Goal: Task Accomplishment & Management: Use online tool/utility

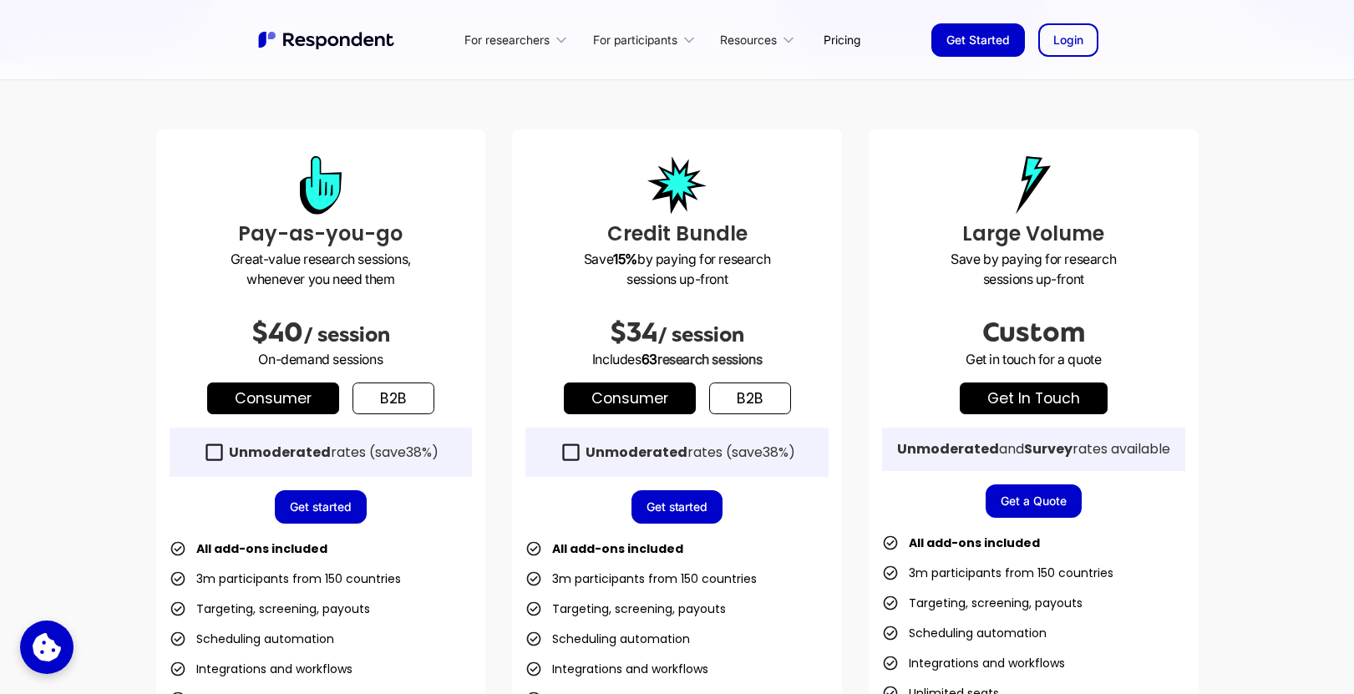
scroll to position [401, 0]
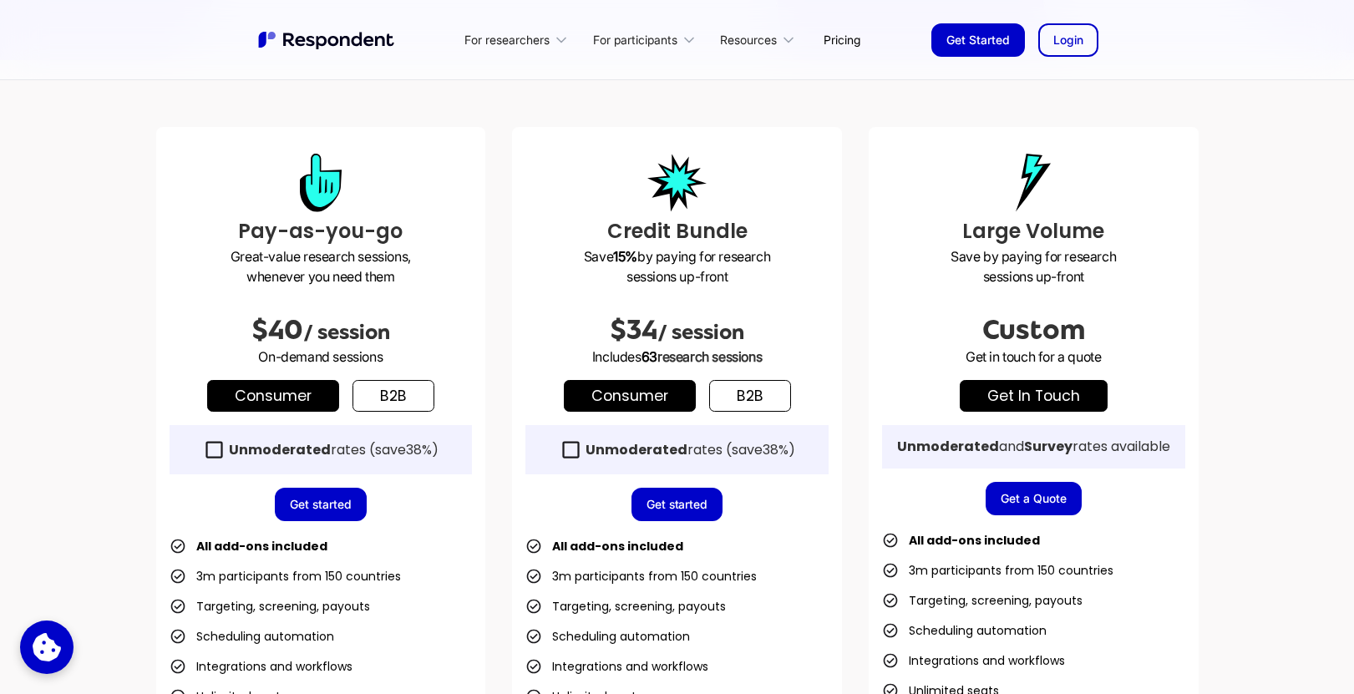
click at [216, 452] on icon at bounding box center [214, 450] width 23 height 23
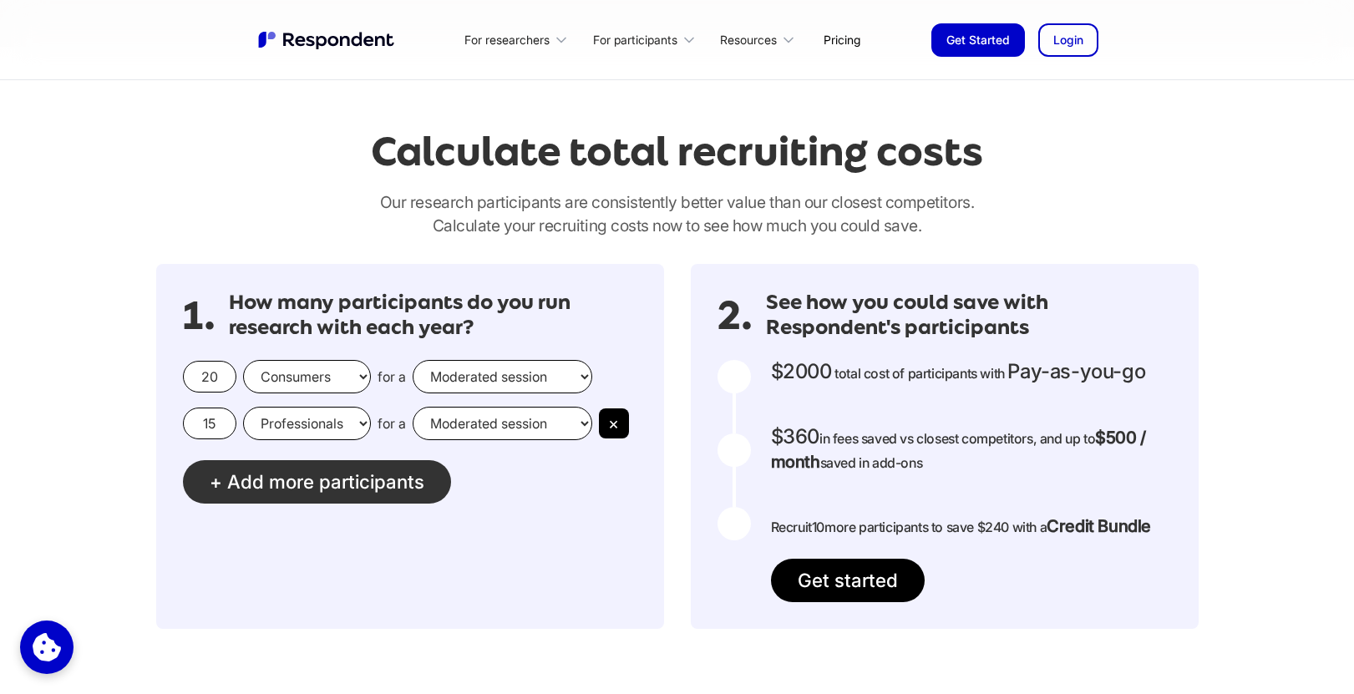
scroll to position [1334, 0]
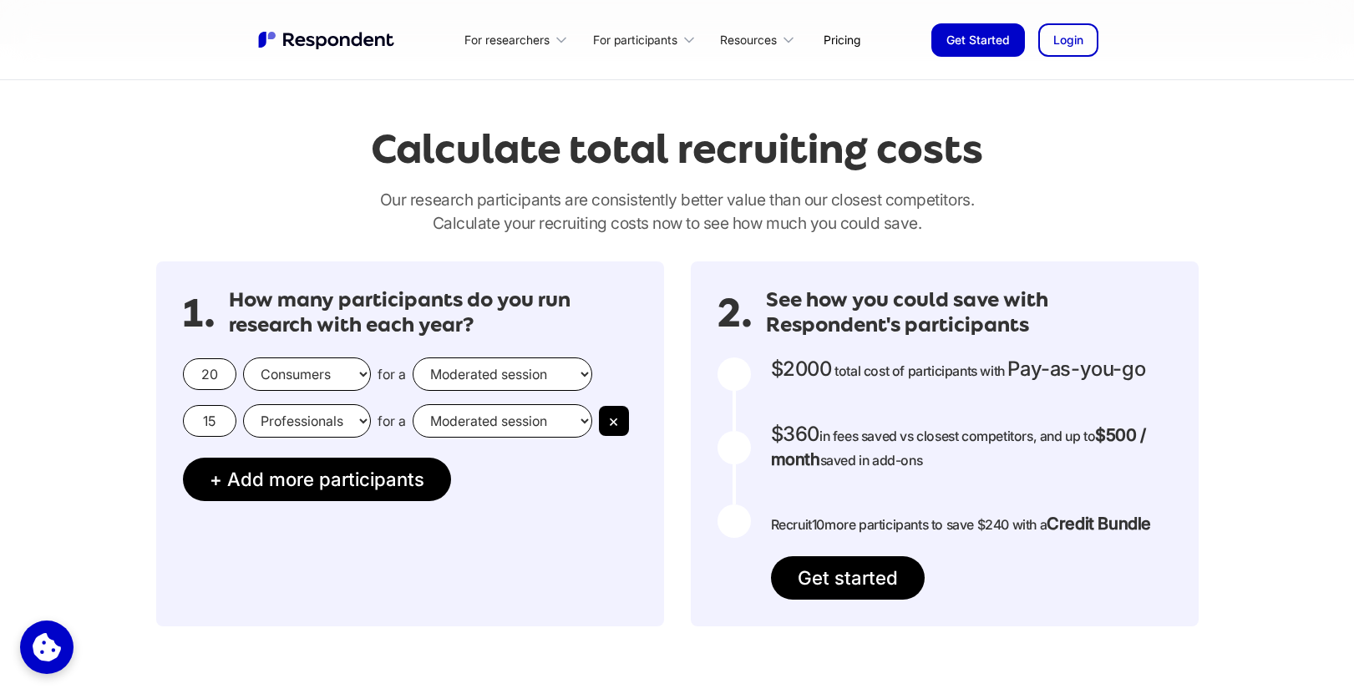
click at [213, 368] on input "20" at bounding box center [209, 374] width 53 height 32
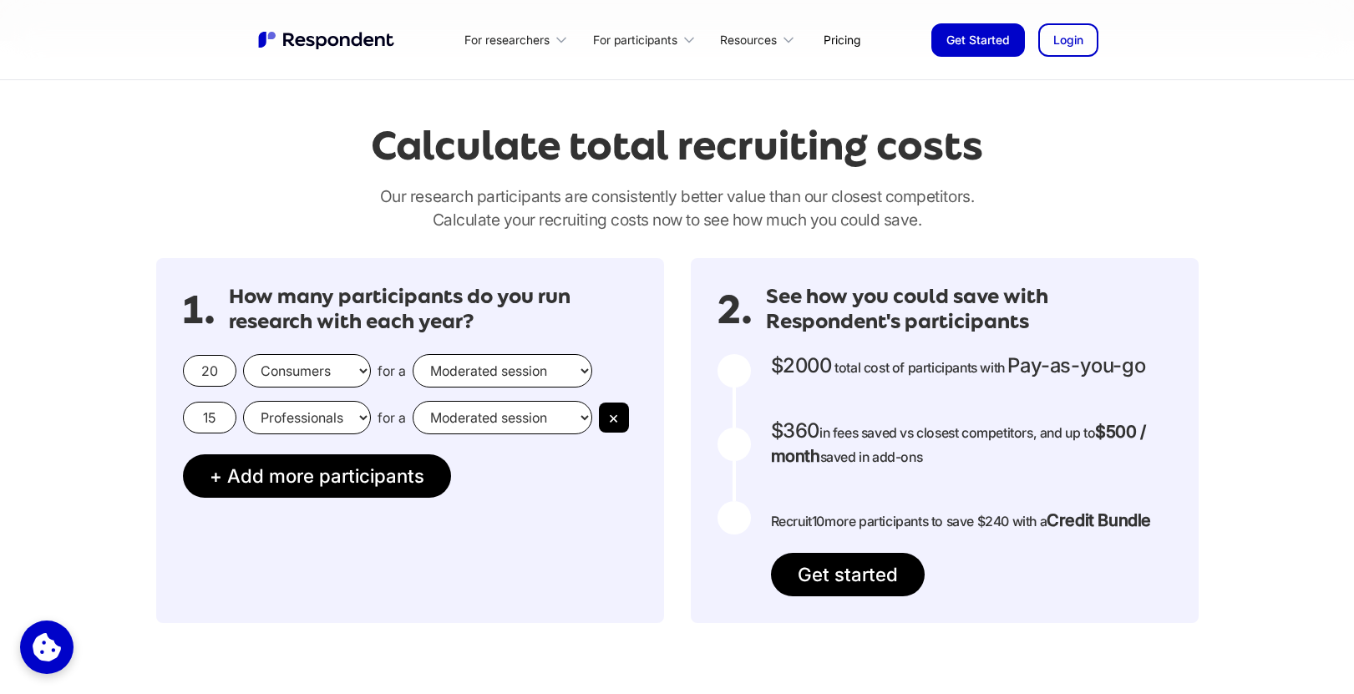
drag, startPoint x: 218, startPoint y: 368, endPoint x: 189, endPoint y: 365, distance: 29.4
click at [189, 365] on input "20" at bounding box center [209, 371] width 53 height 32
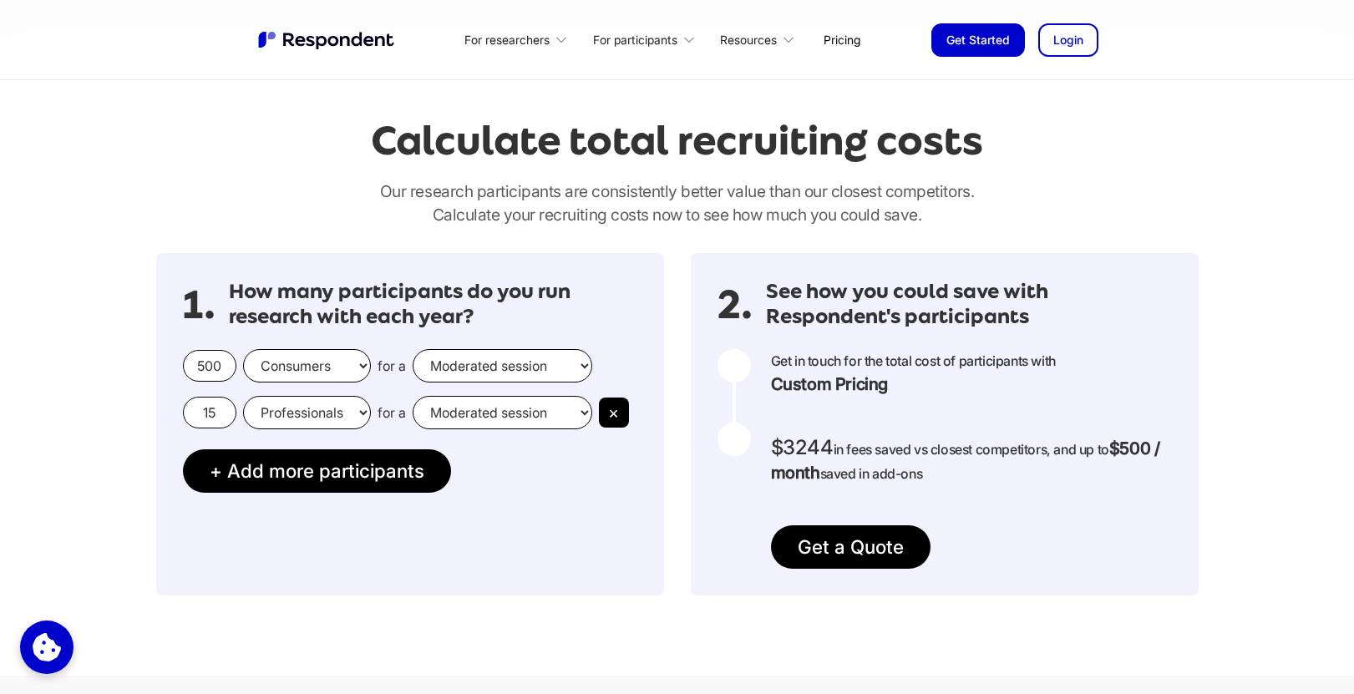
scroll to position [1343, 0]
type input "500"
drag, startPoint x: 226, startPoint y: 408, endPoint x: 174, endPoint y: 409, distance: 52.6
click at [174, 409] on div "1. How many participants do you run research with each year? 500 Consumers Prof…" at bounding box center [410, 423] width 508 height 343
type input "0"
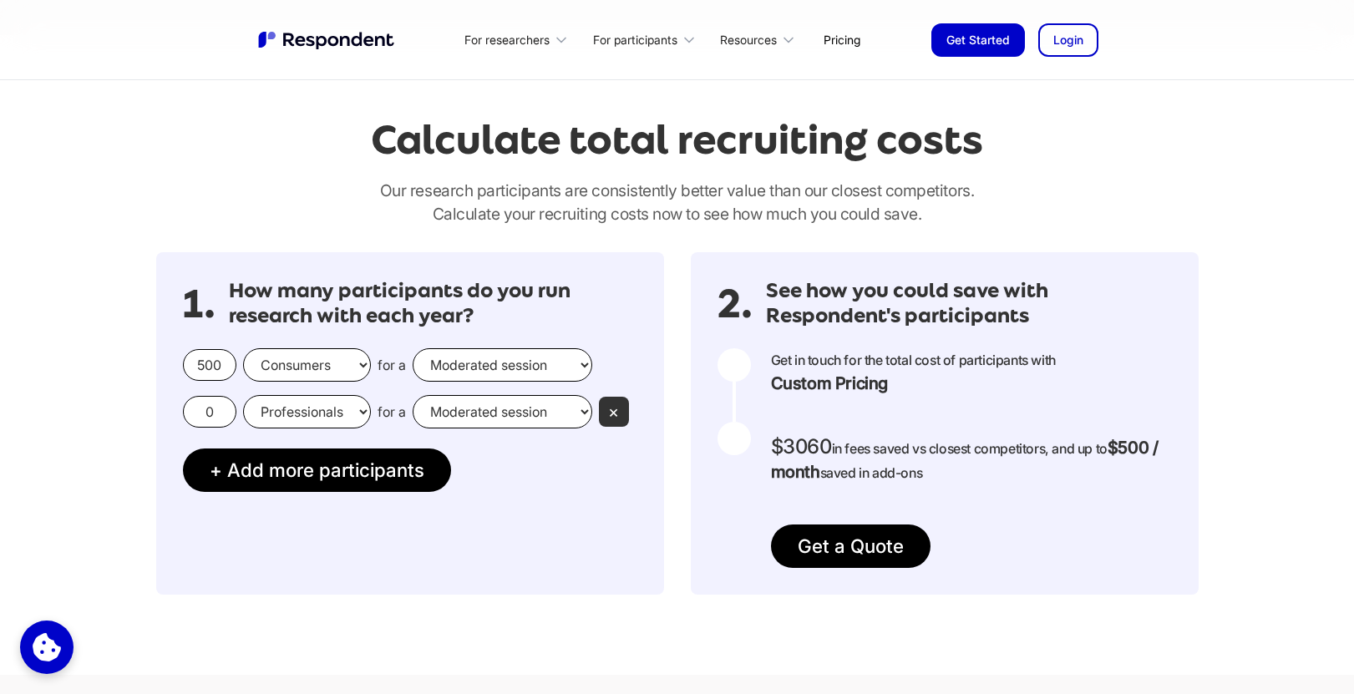
click at [617, 410] on button "×" at bounding box center [614, 412] width 30 height 30
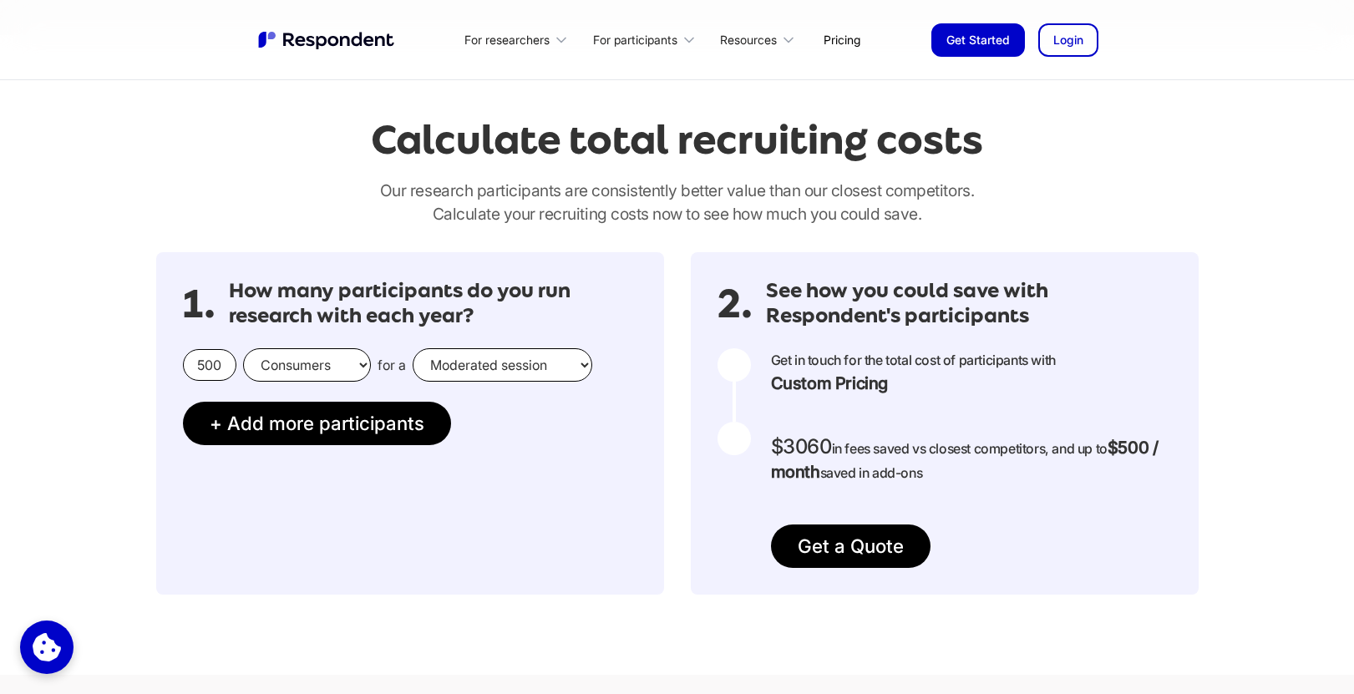
click at [562, 370] on select "Moderated session Unmoderated session" at bounding box center [503, 364] width 180 height 33
select select "unmoderated"
click at [413, 348] on select "Moderated session Unmoderated session" at bounding box center [503, 364] width 180 height 33
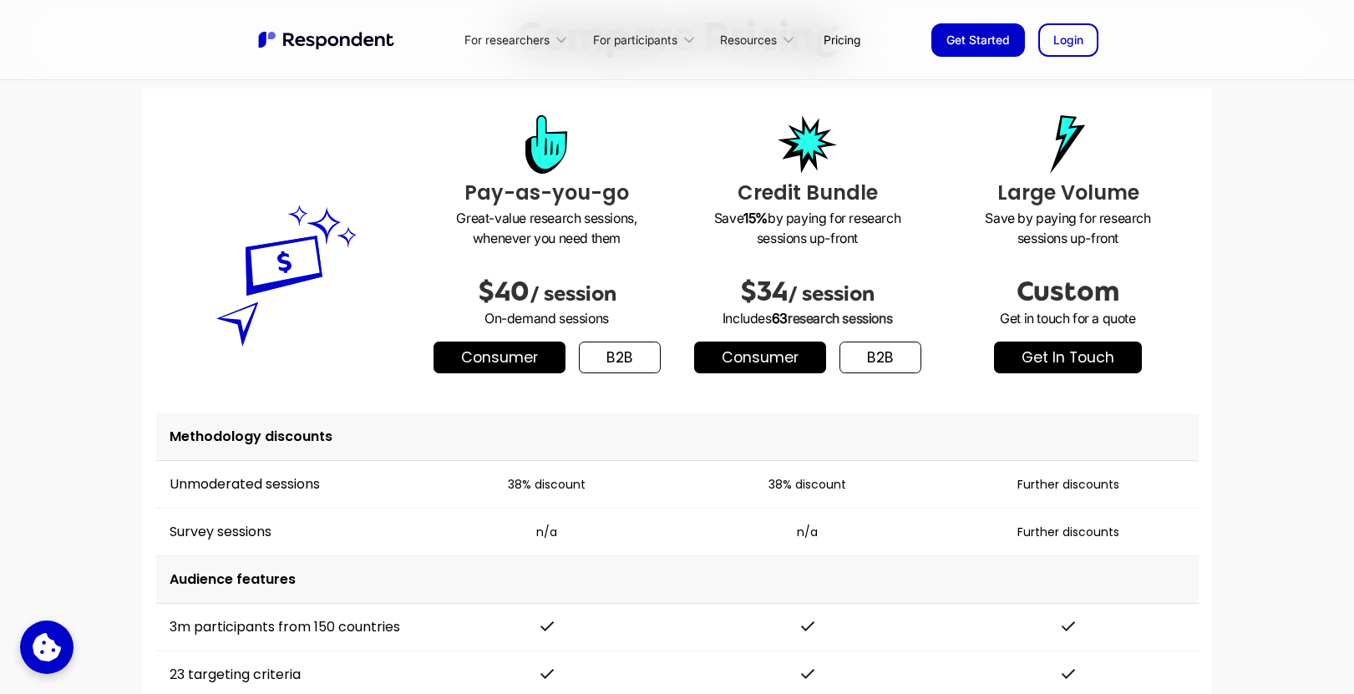
scroll to position [2064, 0]
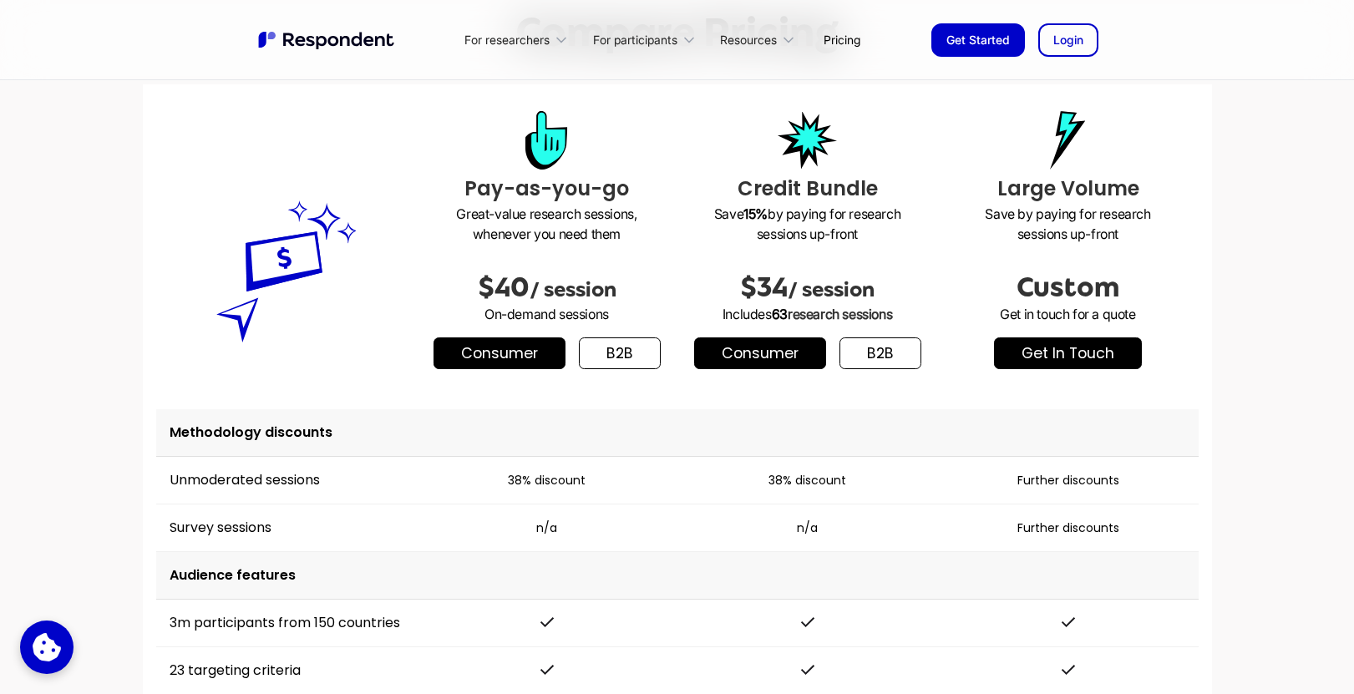
click at [1054, 357] on link "get in touch" at bounding box center [1068, 354] width 148 height 32
